Goal: Information Seeking & Learning: Learn about a topic

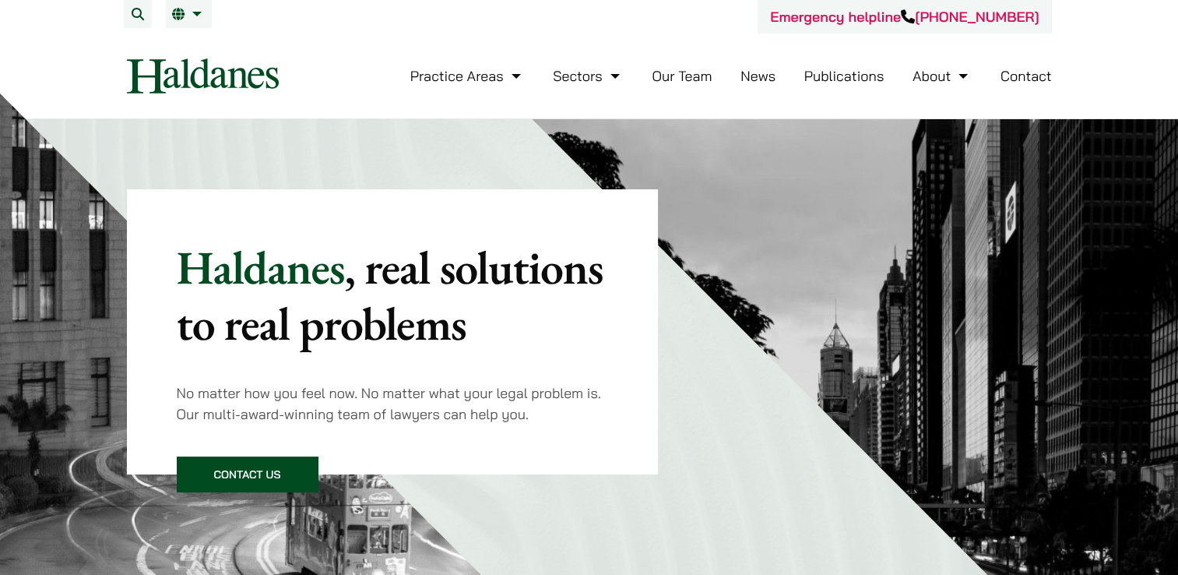
click at [709, 262] on img at bounding box center [862, 449] width 660 height 660
click at [1019, 75] on link "Contact" at bounding box center [1026, 76] width 51 height 18
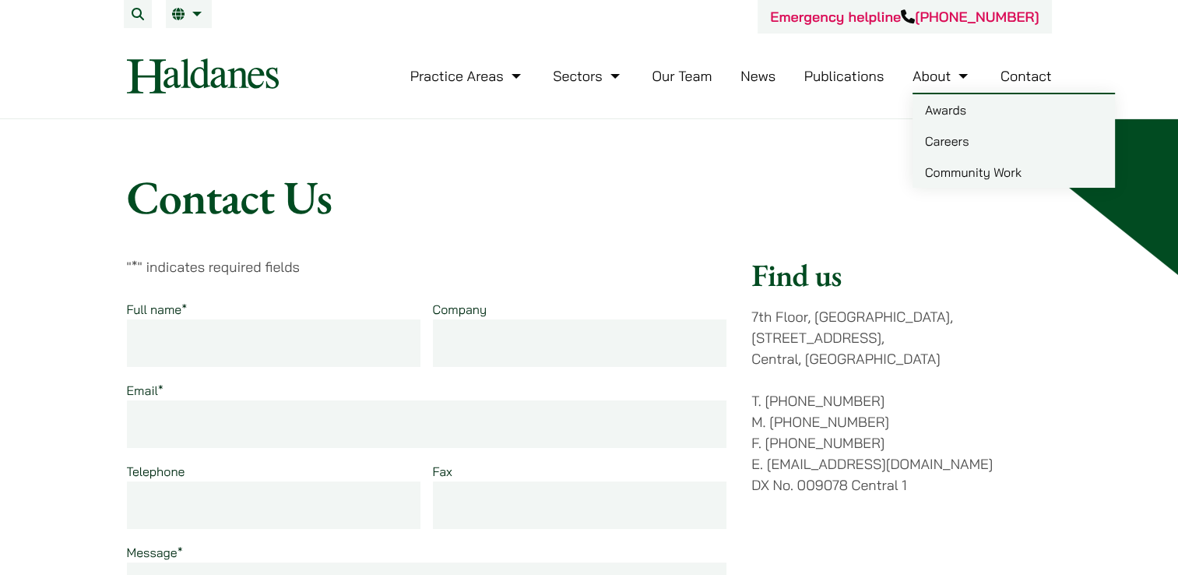
click at [948, 146] on link "Careers" at bounding box center [1014, 140] width 202 height 31
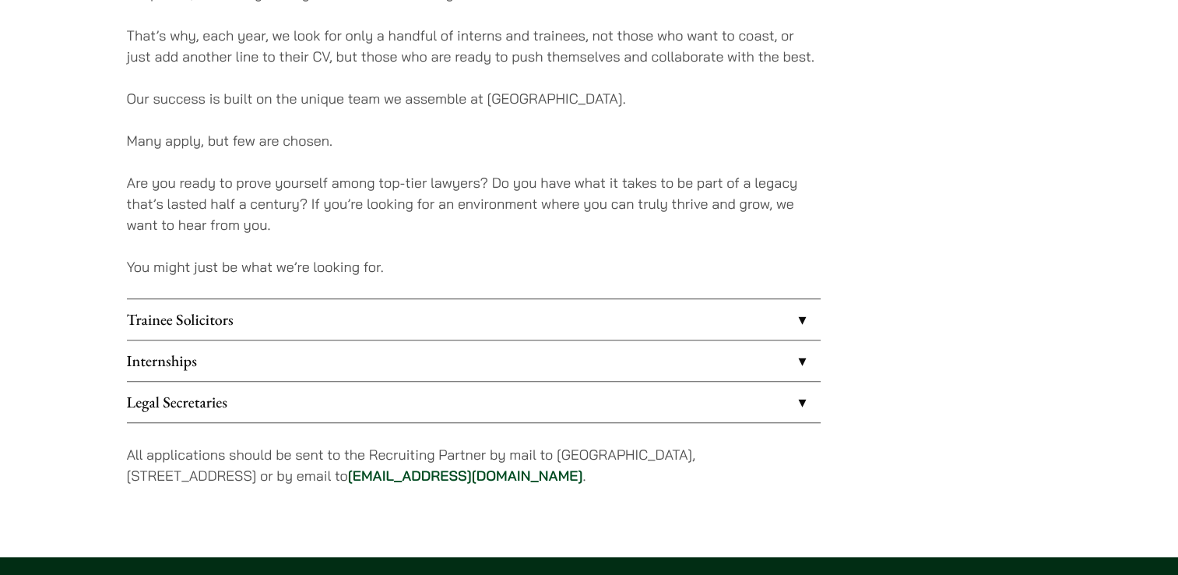
scroll to position [1246, 0]
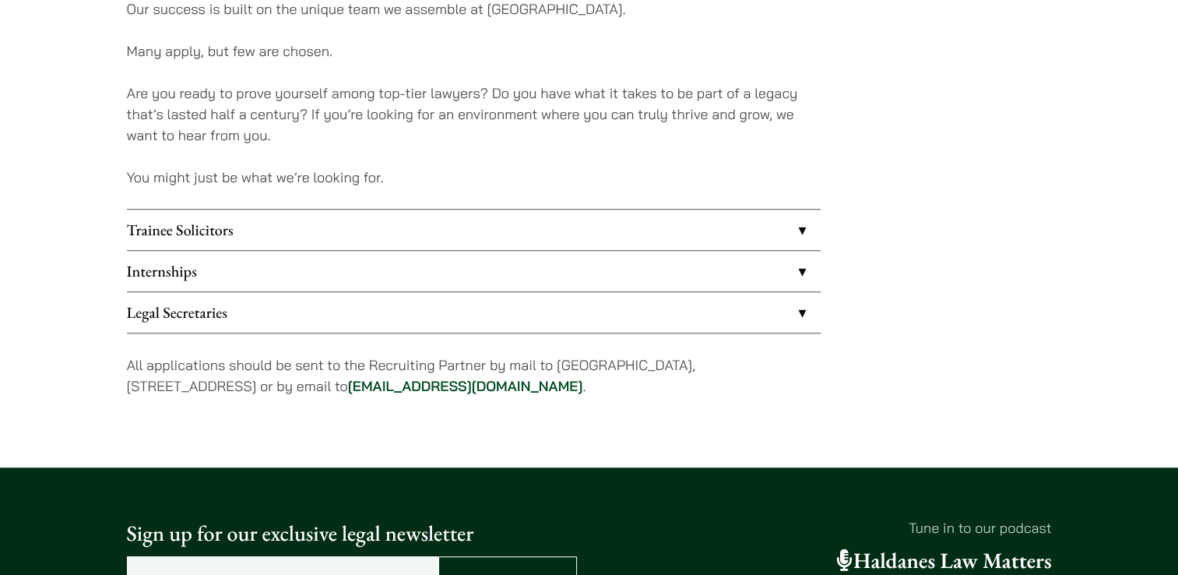
click at [744, 323] on link "Legal Secretaries" at bounding box center [474, 312] width 694 height 40
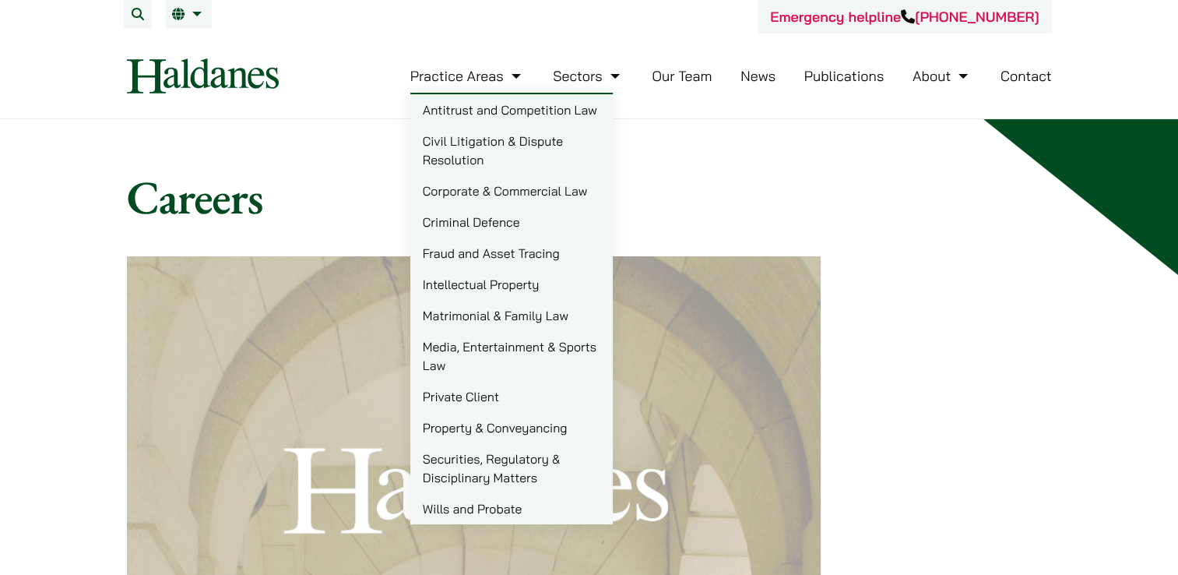
click at [451, 83] on link "Practice Areas" at bounding box center [467, 76] width 114 height 18
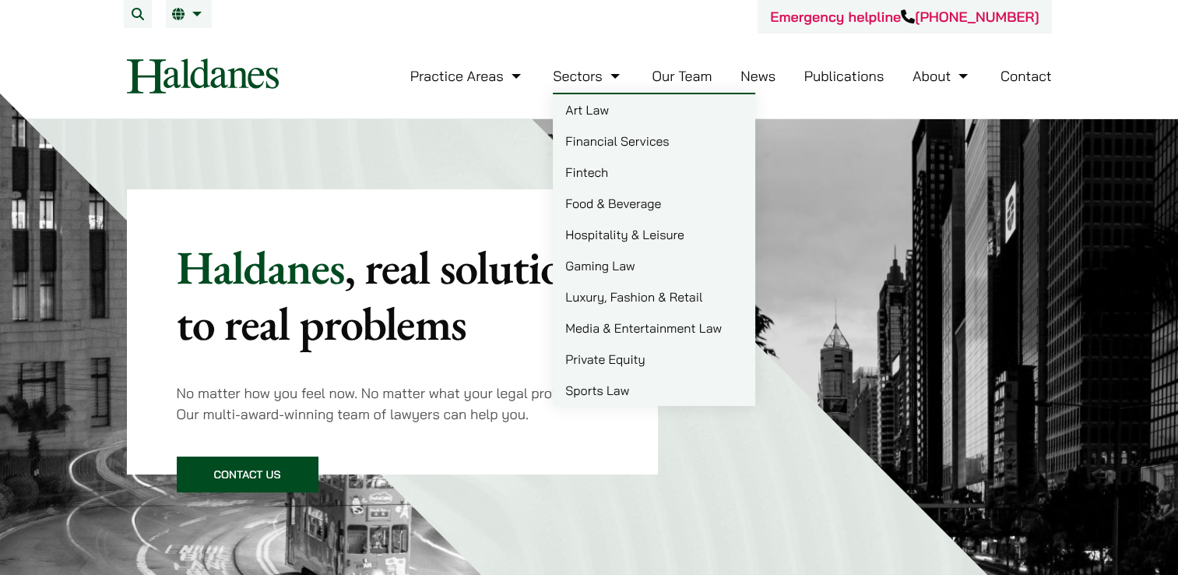
click at [682, 82] on link "Our Team" at bounding box center [682, 76] width 60 height 18
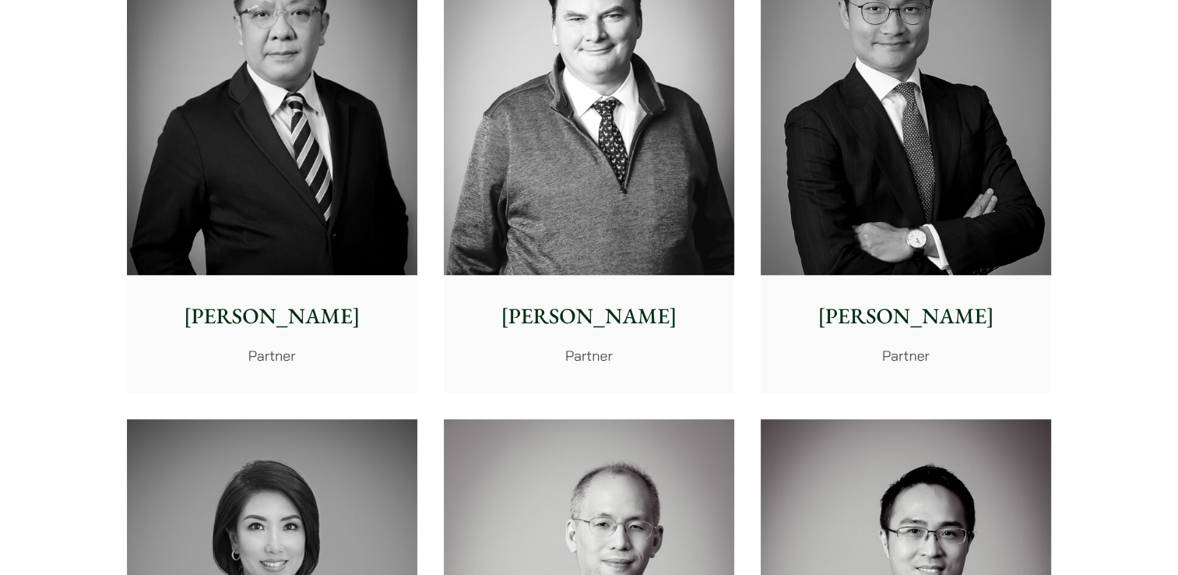
scroll to position [30, 0]
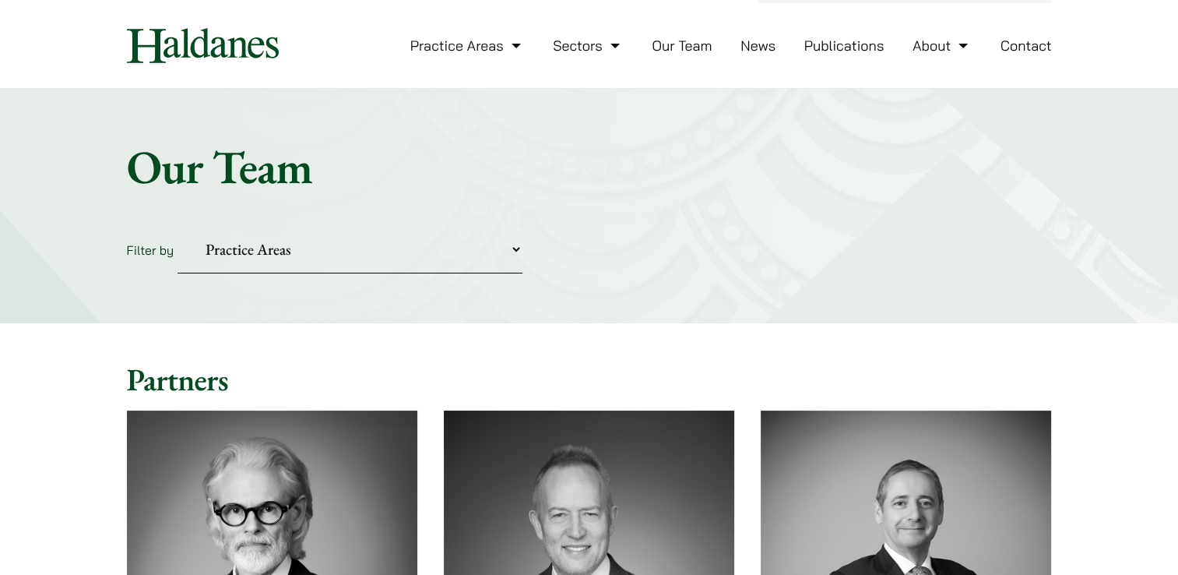
click at [1081, 50] on header "Emergency helpline [PHONE_NUMBER] Practice Areas Antitrust and Competition Law …" at bounding box center [589, 29] width 1178 height 119
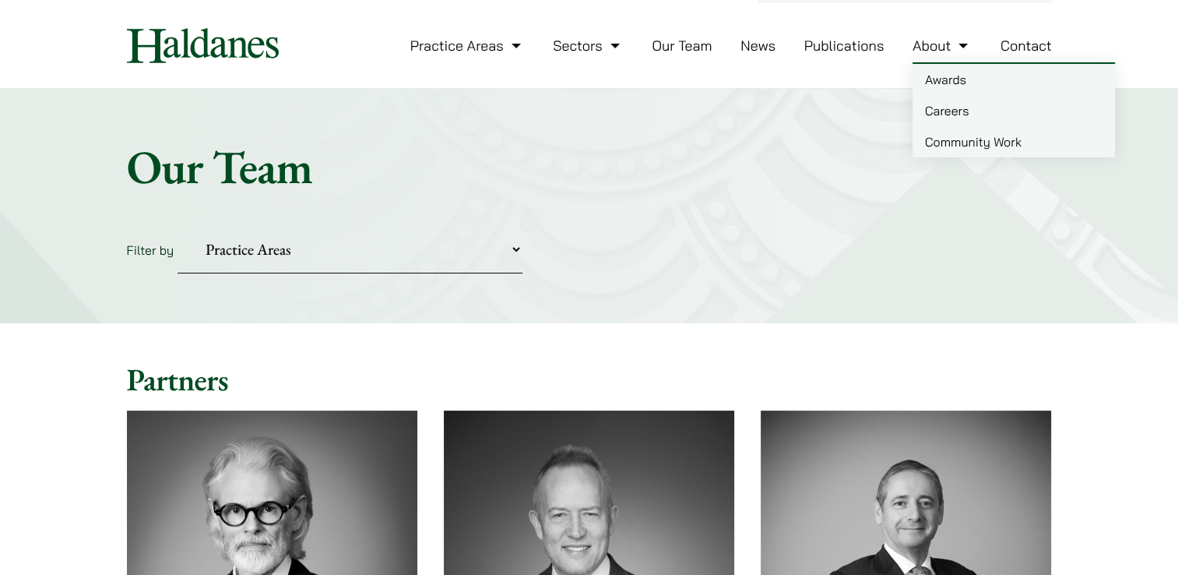
click at [934, 111] on link "Careers" at bounding box center [1014, 110] width 202 height 31
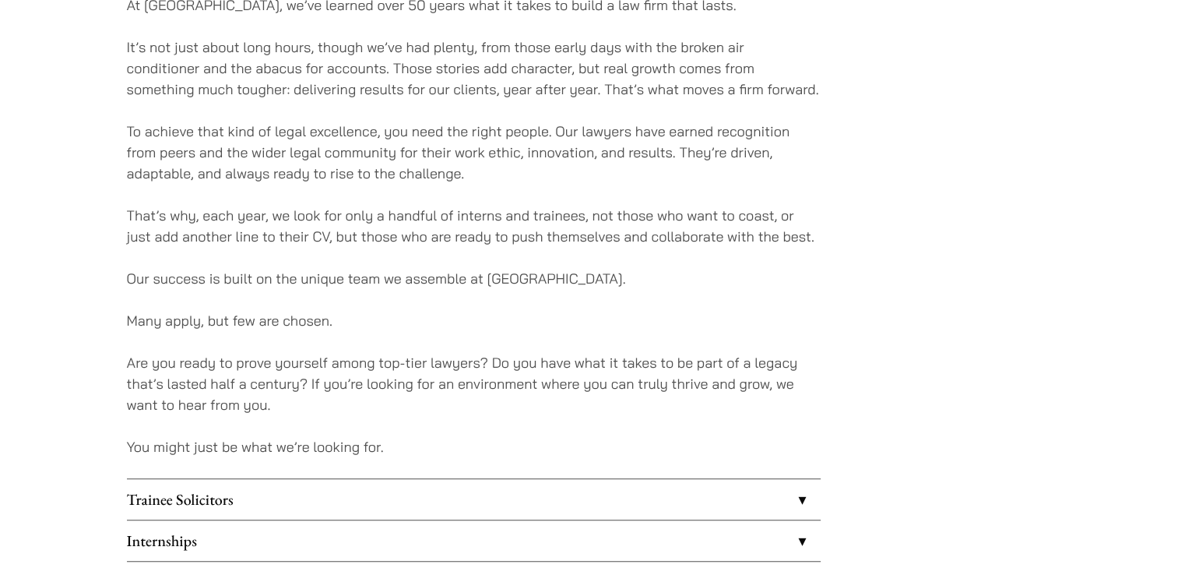
scroll to position [1168, 0]
